Goal: Complete application form

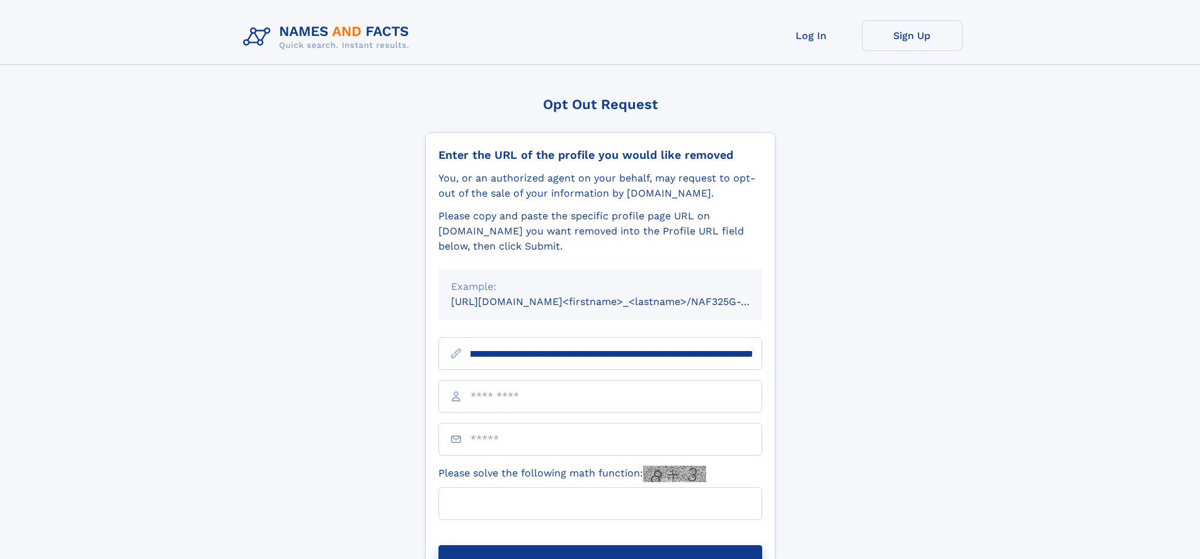
scroll to position [0, 140]
type input "**********"
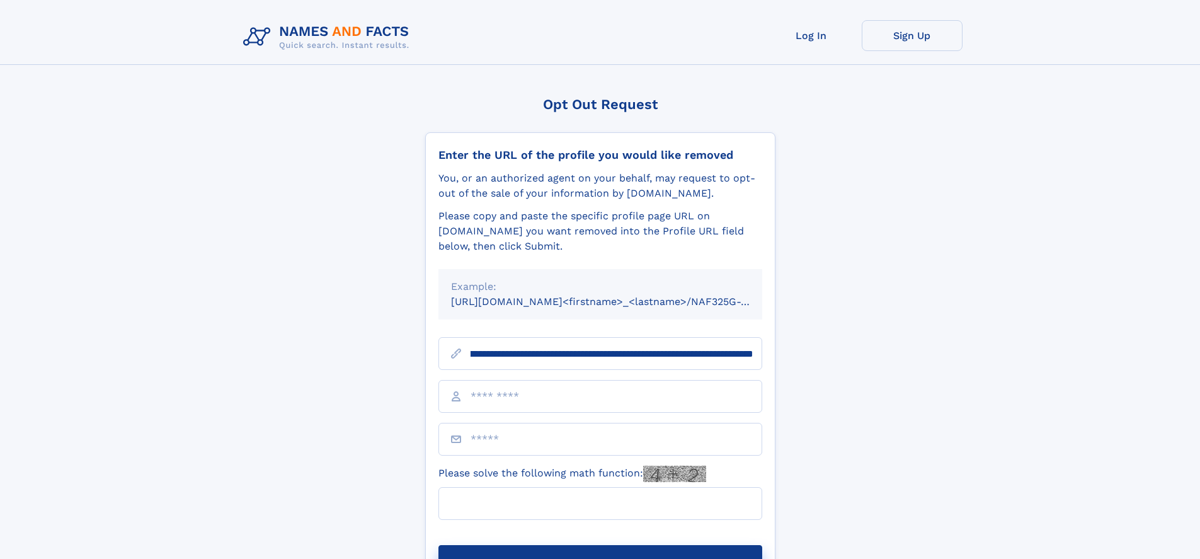
scroll to position [0, 140]
type input "**********"
